Goal: Task Accomplishment & Management: Manage account settings

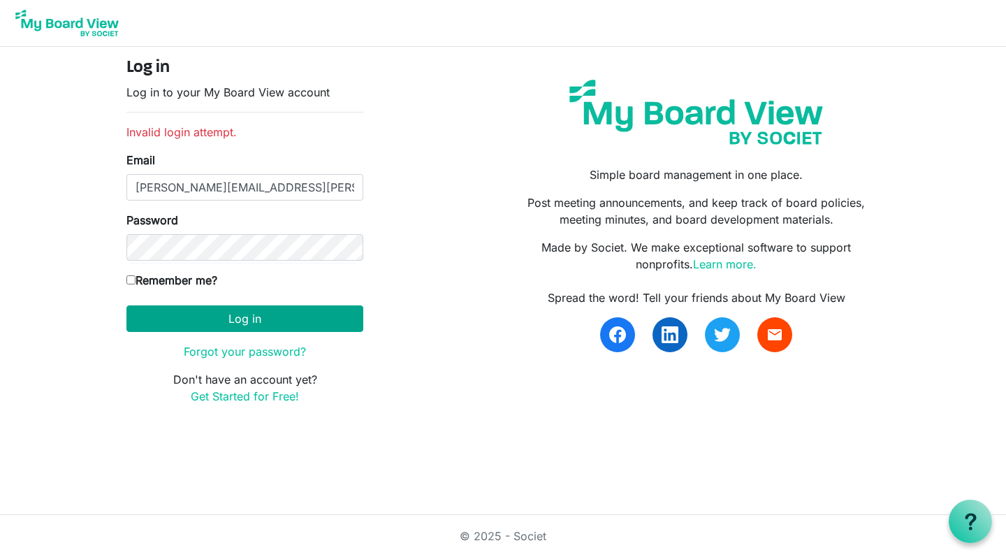
click at [233, 318] on button "Log in" at bounding box center [244, 318] width 237 height 27
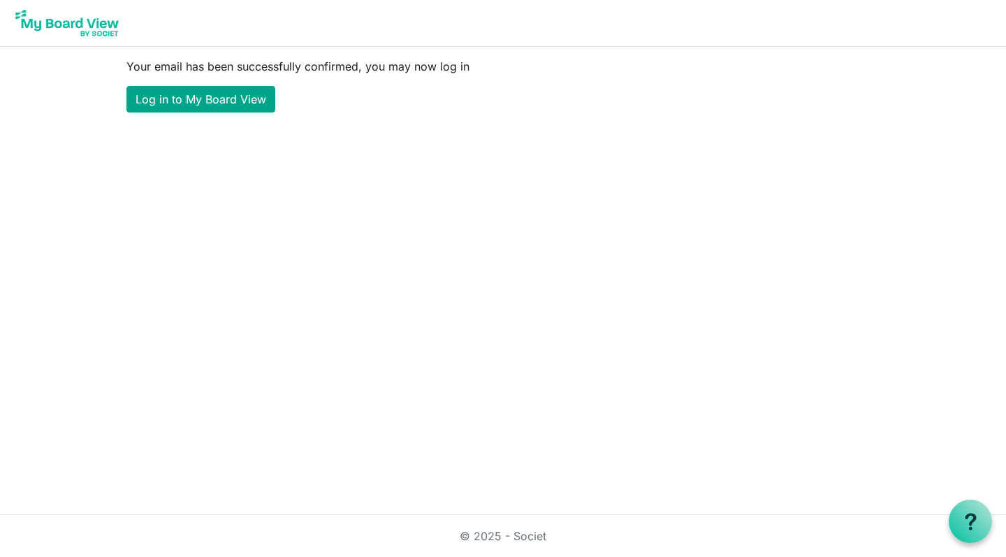
click at [181, 102] on link "Log in to My Board View" at bounding box center [200, 99] width 149 height 27
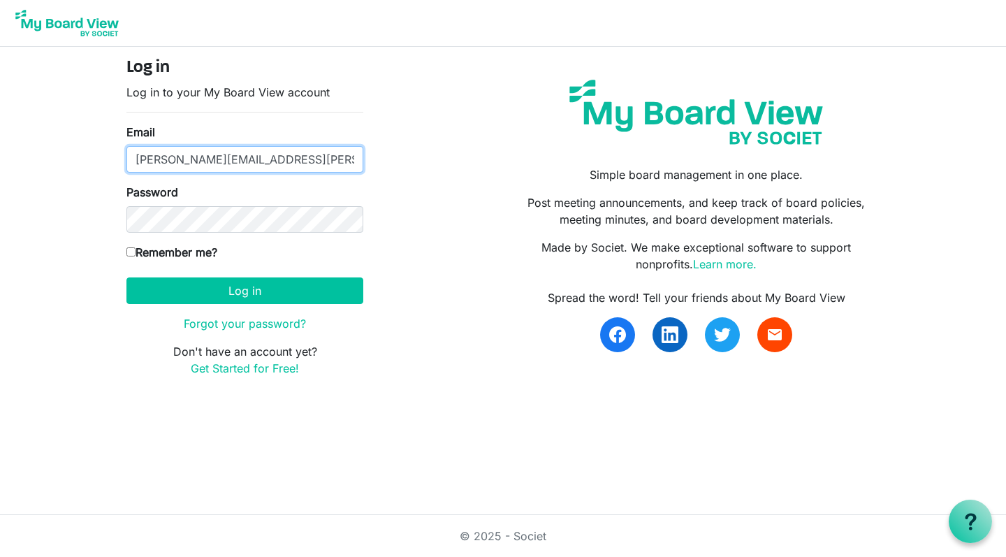
type input "mary@seabrook.us"
click at [429, 257] on div "Log in Log in to your My Board View account Email mary@seabrook.us Password Rem…" at bounding box center [503, 223] width 774 height 330
click at [131, 251] on input "Remember me?" at bounding box center [130, 251] width 9 height 9
checkbox input "true"
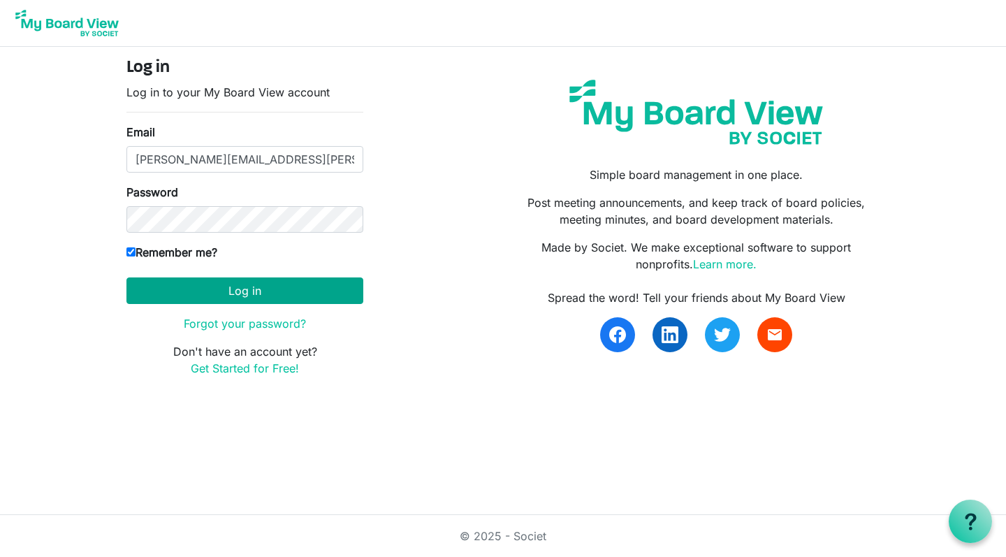
click at [244, 288] on button "Log in" at bounding box center [244, 290] width 237 height 27
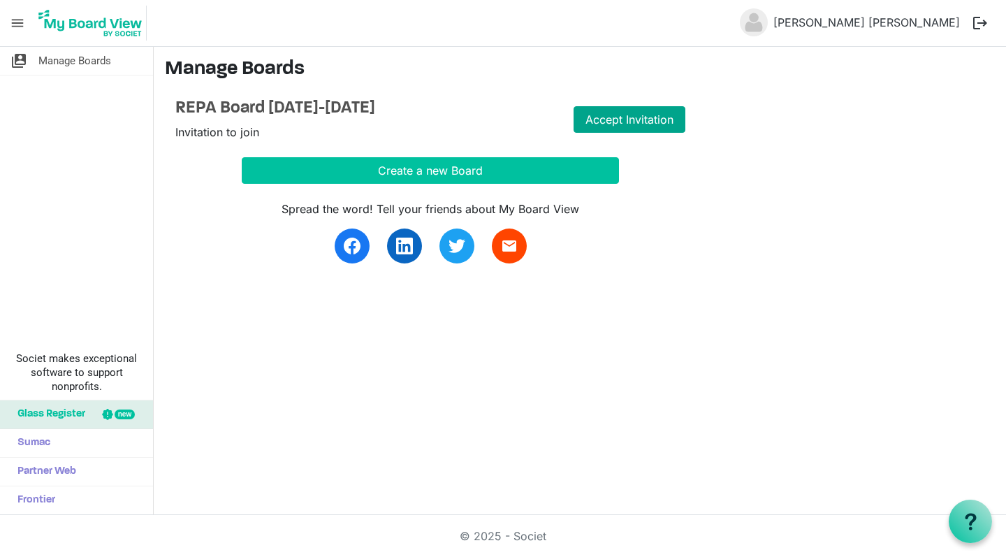
click at [636, 115] on link "Accept Invitation" at bounding box center [630, 119] width 112 height 27
click at [644, 119] on link "Go to Board" at bounding box center [630, 119] width 112 height 27
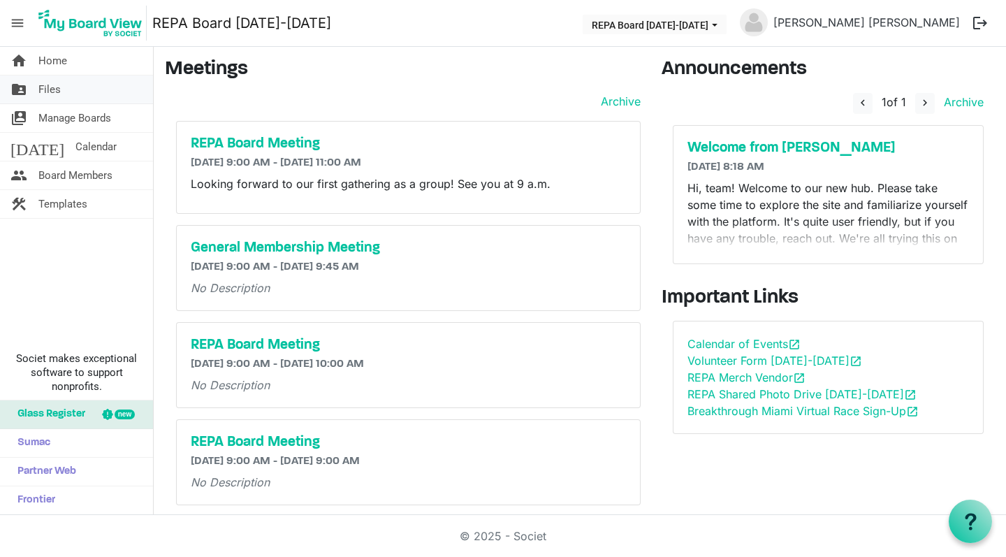
click at [48, 92] on span "Files" at bounding box center [49, 89] width 22 height 28
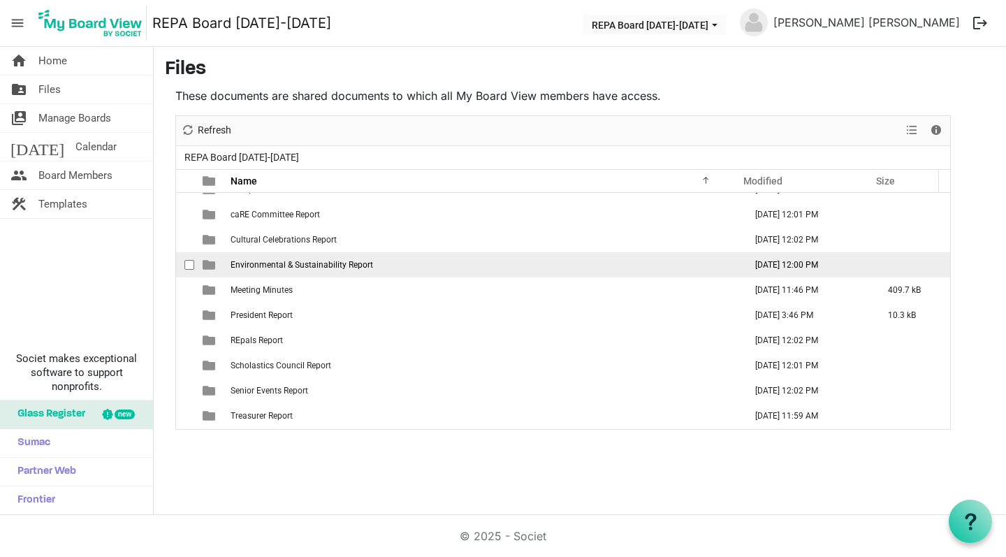
scroll to position [75, 0]
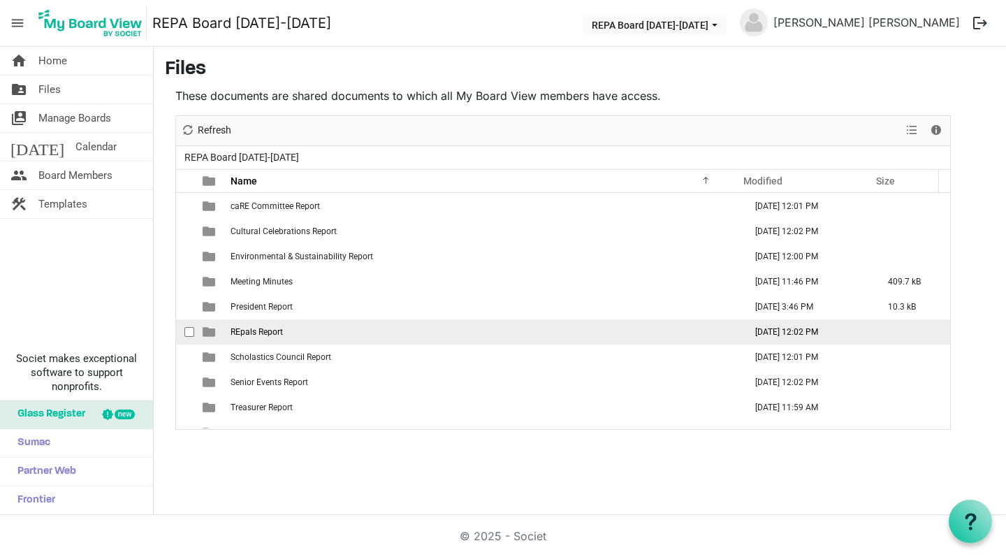
click at [211, 336] on span "is template cell column header type" at bounding box center [209, 332] width 13 height 13
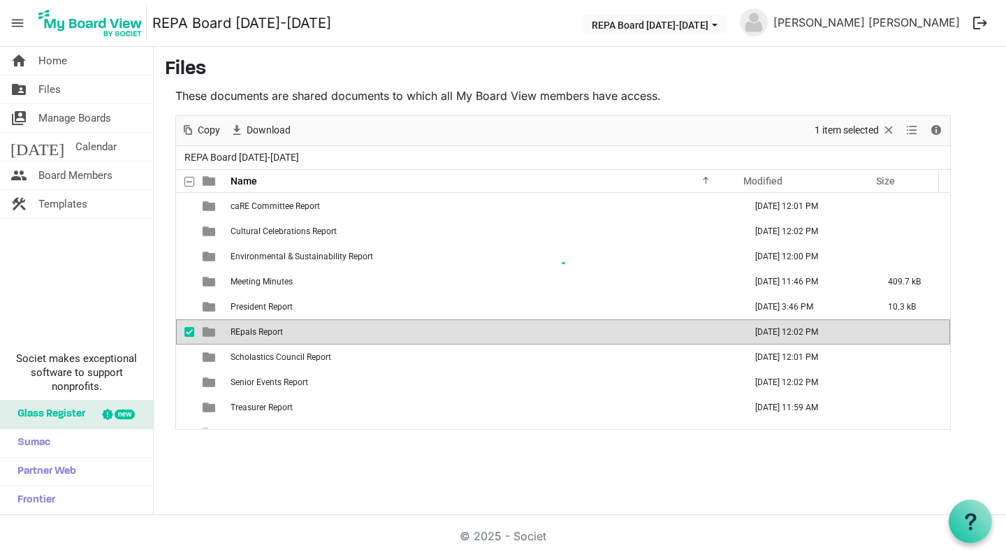
scroll to position [0, 0]
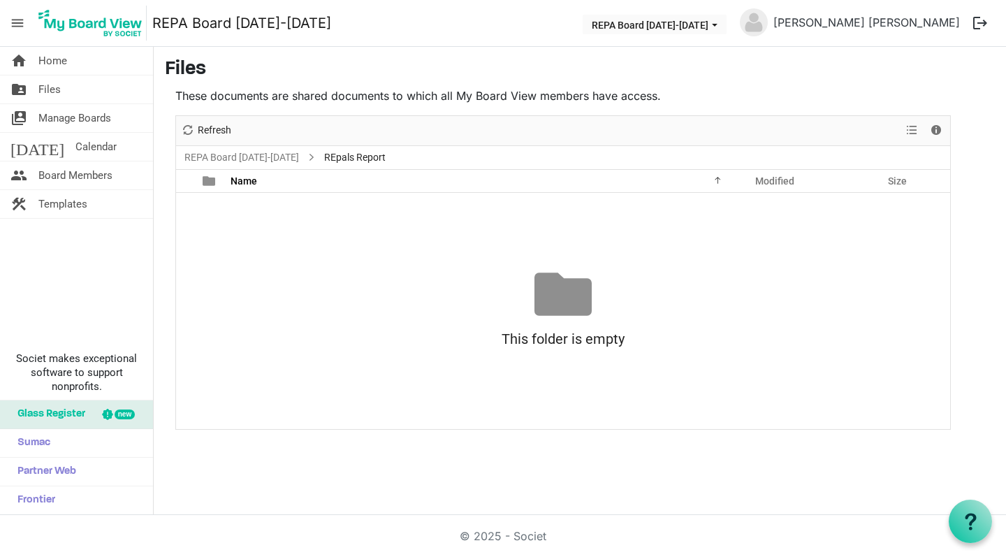
click at [561, 306] on div at bounding box center [563, 294] width 57 height 57
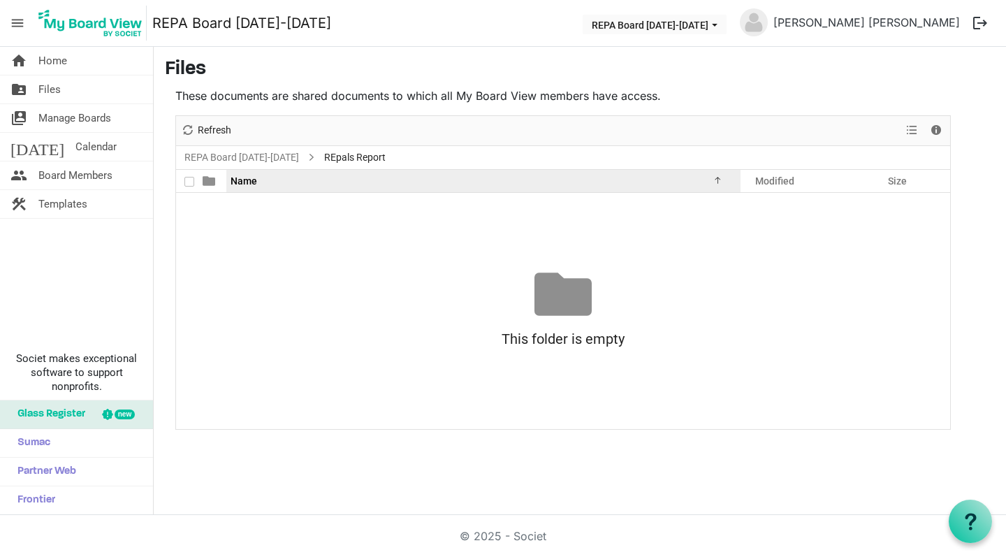
click at [717, 181] on div at bounding box center [715, 178] width 7 height 7
click at [719, 182] on div at bounding box center [715, 178] width 7 height 7
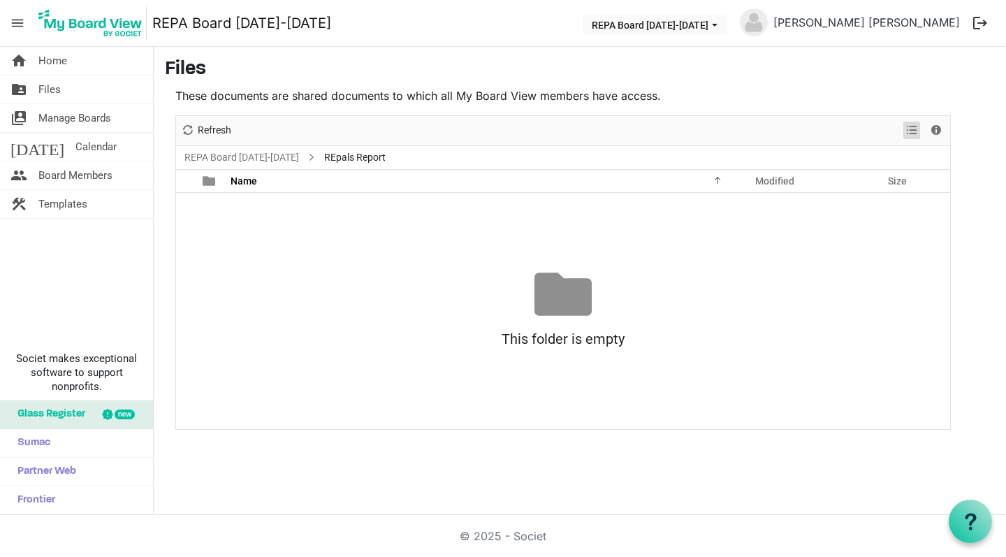
click at [912, 130] on span "View dropdownbutton" at bounding box center [911, 130] width 17 height 17
click at [934, 131] on span "Details" at bounding box center [936, 130] width 17 height 17
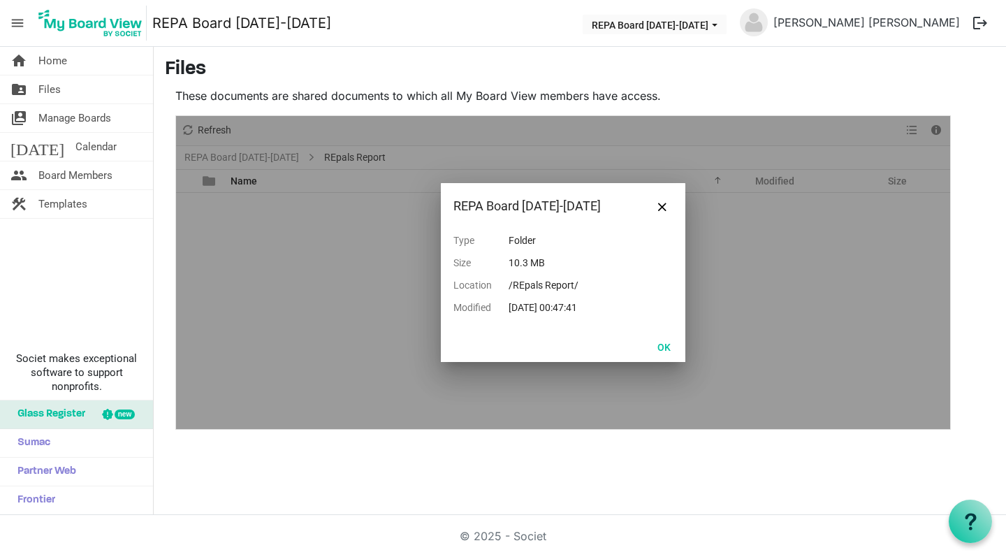
click at [752, 305] on div at bounding box center [563, 272] width 774 height 313
click at [161, 270] on main "Files These documents are shared documents to which all My Board View members h…" at bounding box center [580, 244] width 852 height 394
click at [662, 205] on span "Close" at bounding box center [662, 207] width 8 height 8
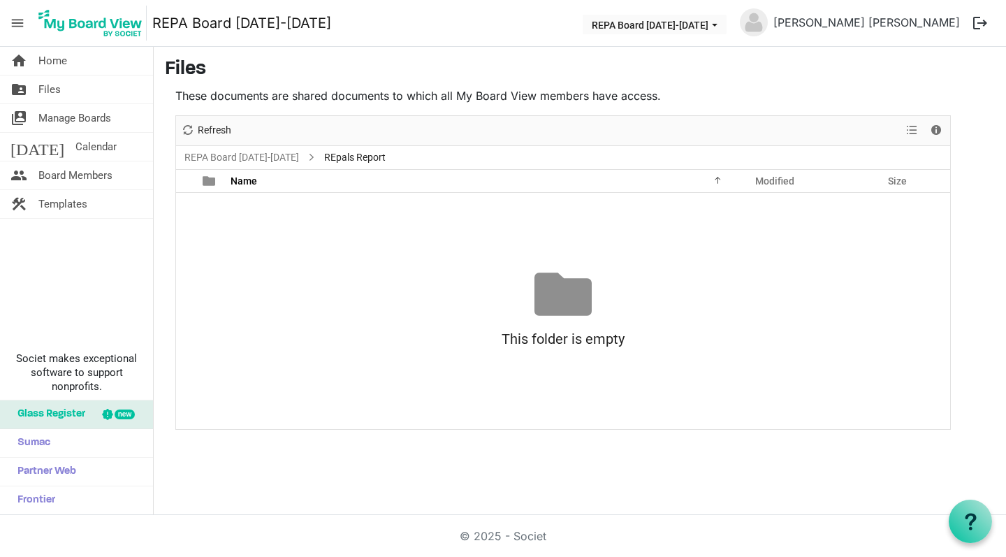
click at [561, 296] on div at bounding box center [563, 294] width 57 height 57
click at [544, 339] on div "This folder is empty" at bounding box center [563, 339] width 774 height 32
click at [212, 184] on span at bounding box center [209, 181] width 13 height 13
click at [212, 183] on span at bounding box center [209, 181] width 13 height 13
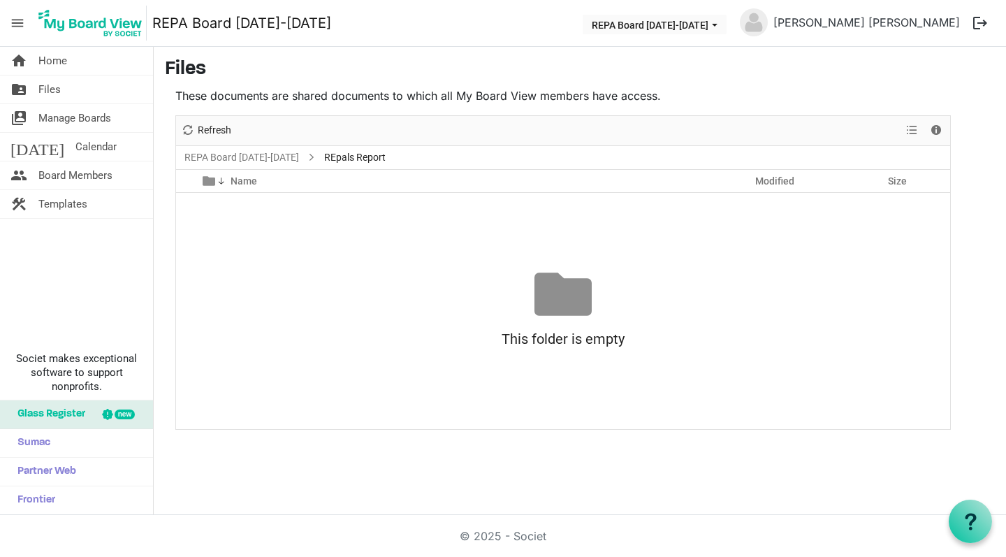
click at [337, 156] on span "REpals Report" at bounding box center [354, 157] width 67 height 17
click at [76, 117] on span "Manage Boards" at bounding box center [74, 118] width 73 height 28
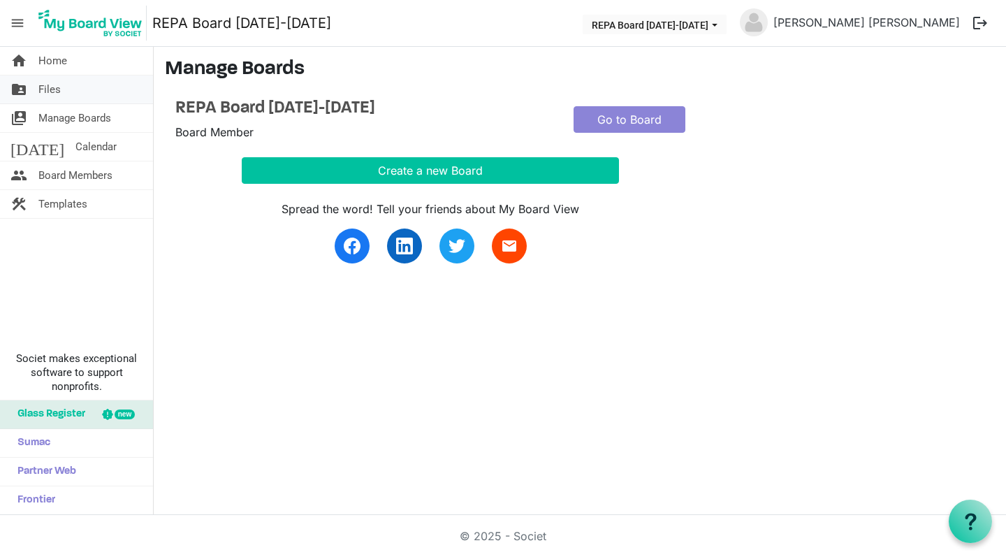
click at [41, 85] on span "Files" at bounding box center [49, 89] width 22 height 28
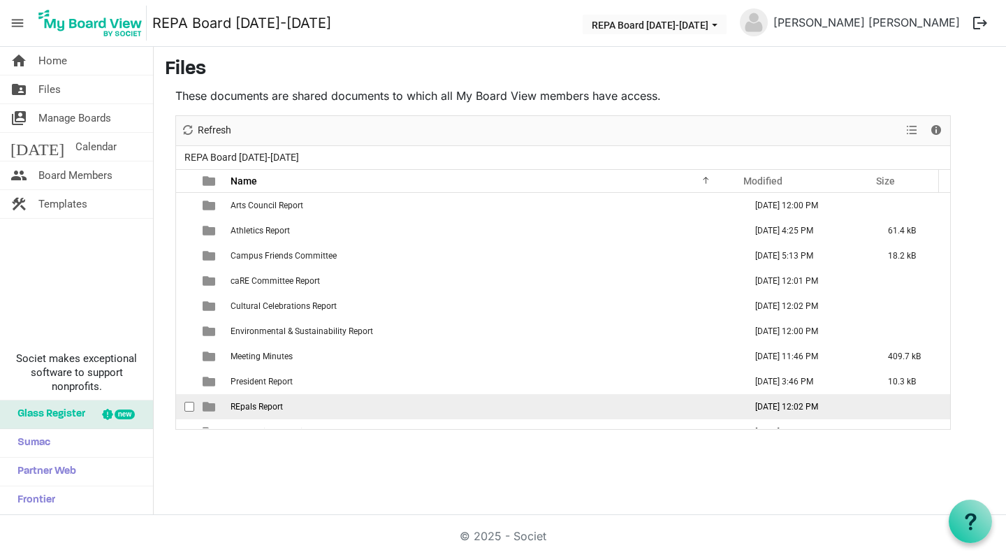
click at [192, 405] on span "checkbox" at bounding box center [189, 407] width 10 height 10
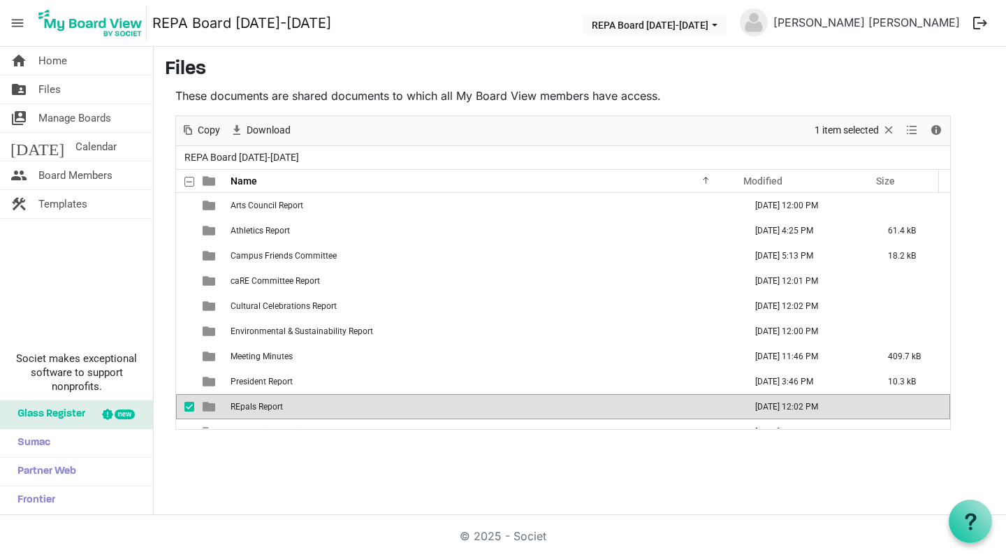
click at [207, 405] on span "is template cell column header type" at bounding box center [209, 406] width 13 height 13
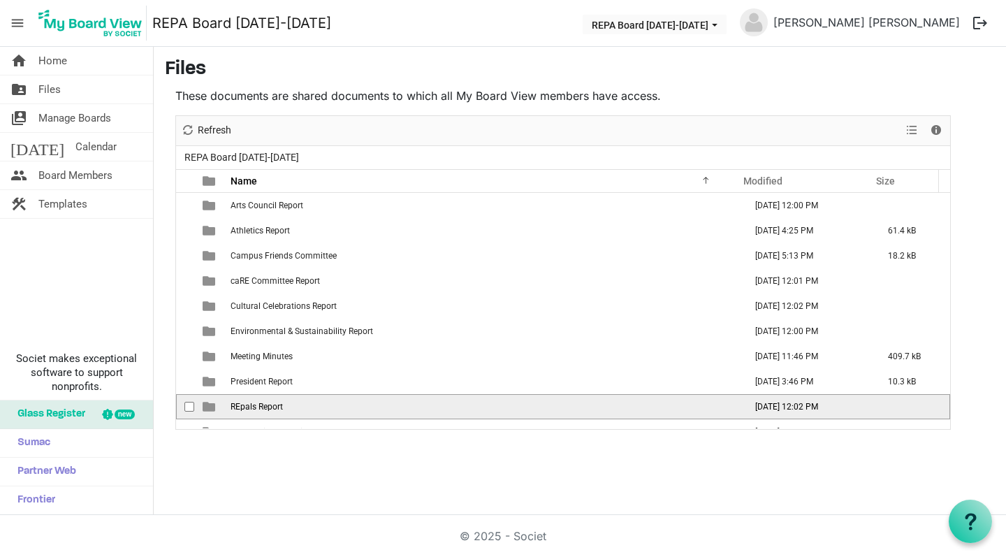
click at [210, 409] on span "is template cell column header type" at bounding box center [209, 406] width 13 height 13
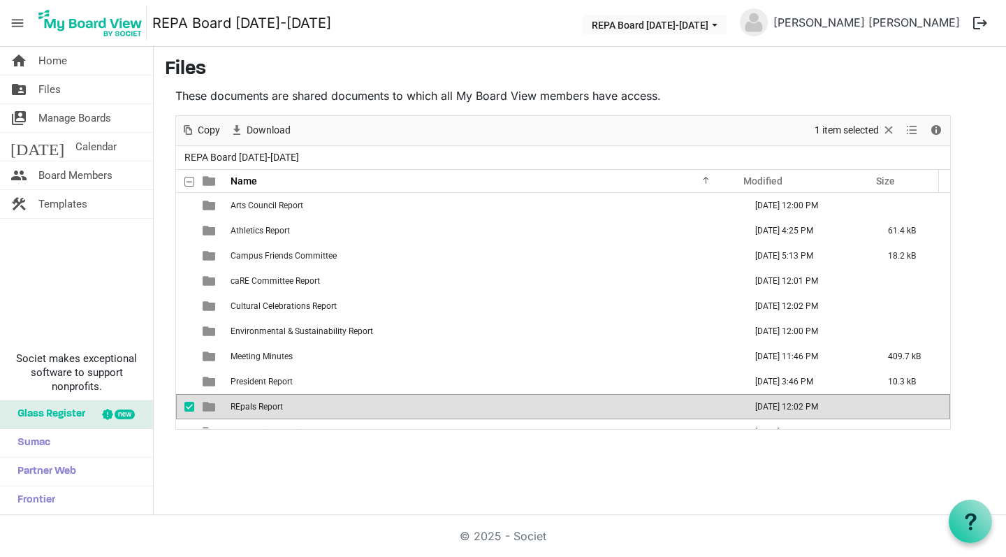
click at [210, 409] on span "is template cell column header type" at bounding box center [209, 406] width 13 height 13
